Goal: Transaction & Acquisition: Download file/media

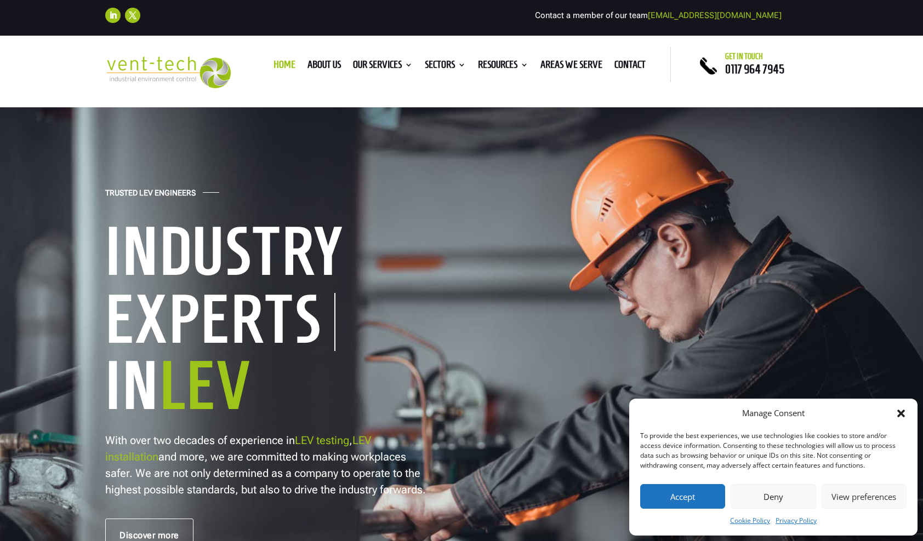
click at [704, 500] on button "Accept" at bounding box center [682, 496] width 85 height 25
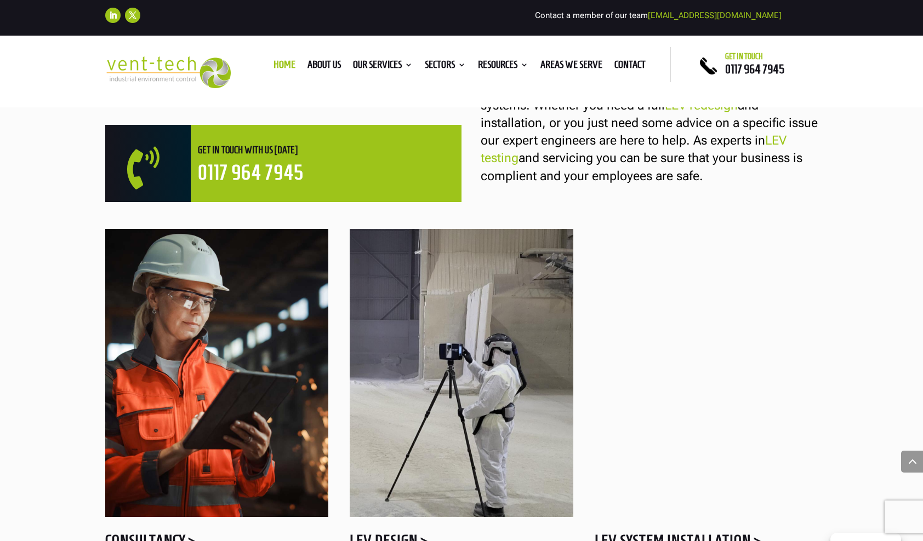
scroll to position [892, 0]
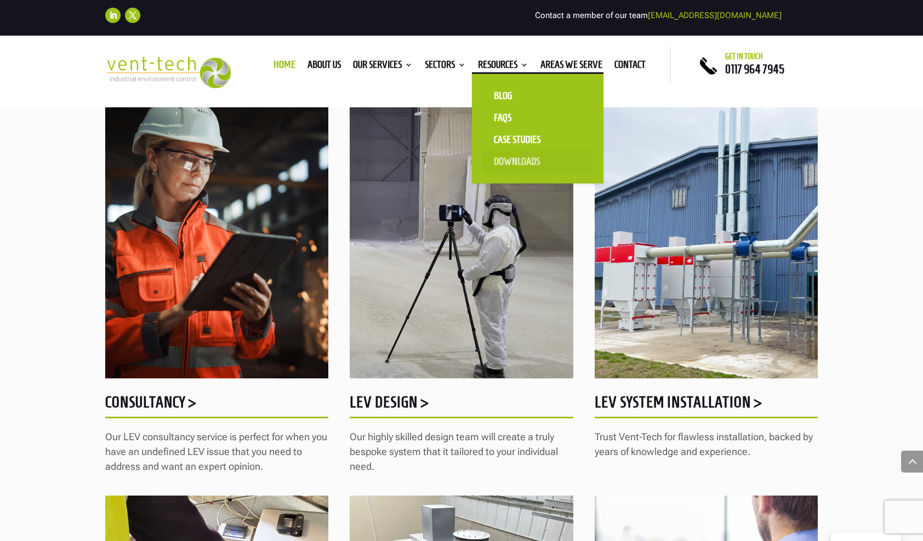
click at [516, 161] on link "Downloads" at bounding box center [538, 162] width 110 height 22
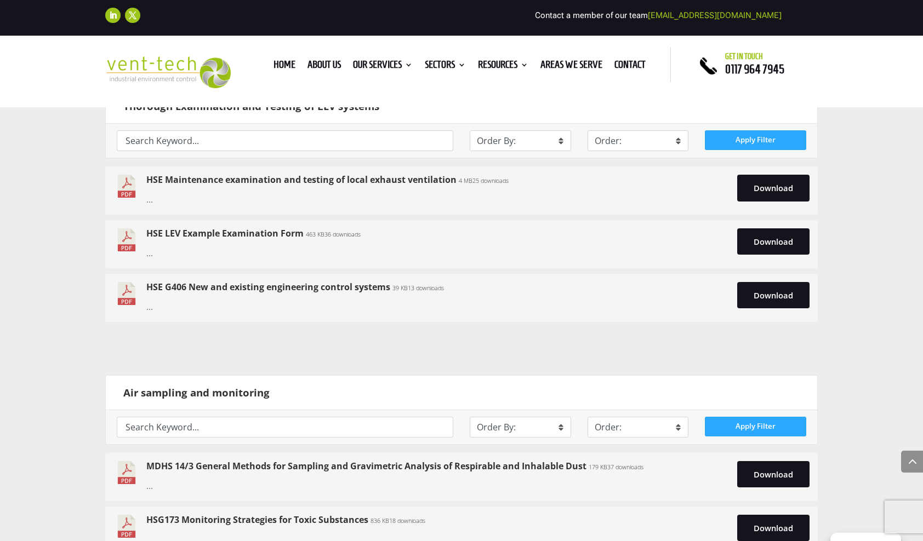
scroll to position [1528, 0]
click at [227, 227] on link "HSE LEV Example Examination Form" at bounding box center [224, 233] width 157 height 12
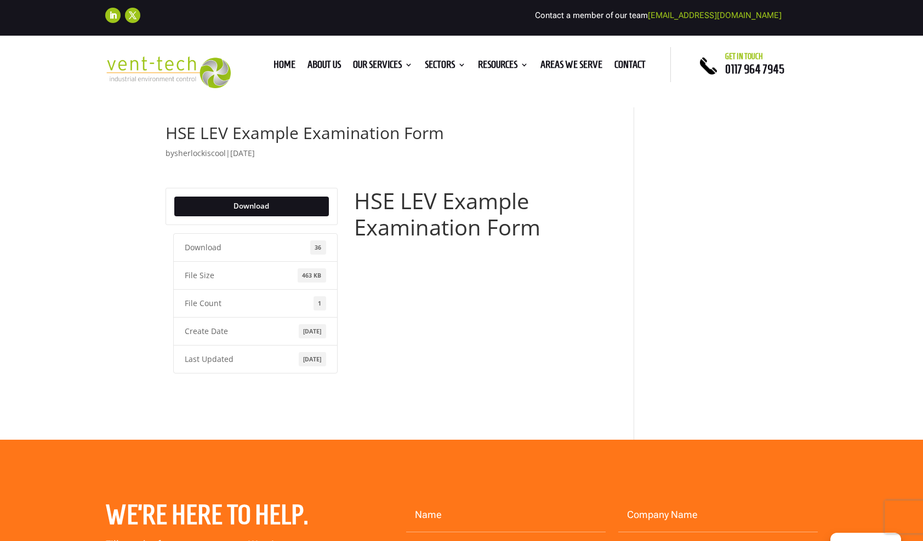
click at [233, 216] on div "Download" at bounding box center [251, 206] width 172 height 37
click at [236, 202] on link "Download" at bounding box center [251, 207] width 155 height 20
